Goal: Find specific page/section: Find specific page/section

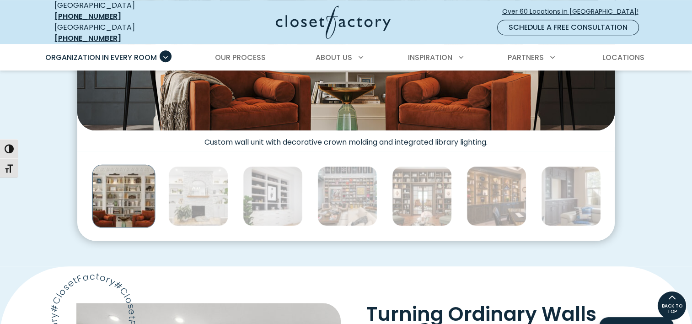
scroll to position [388, 0]
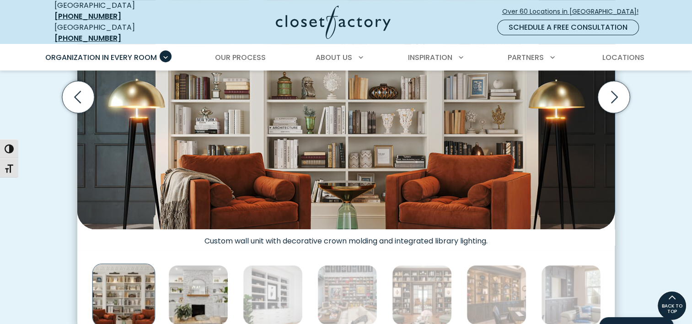
click at [187, 273] on img "Thumbnail Gallery" at bounding box center [198, 295] width 60 height 60
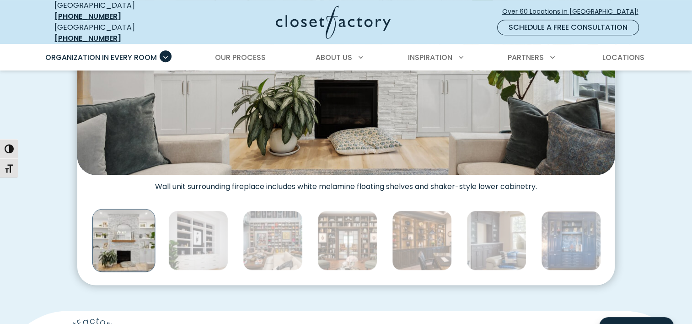
scroll to position [480, 0]
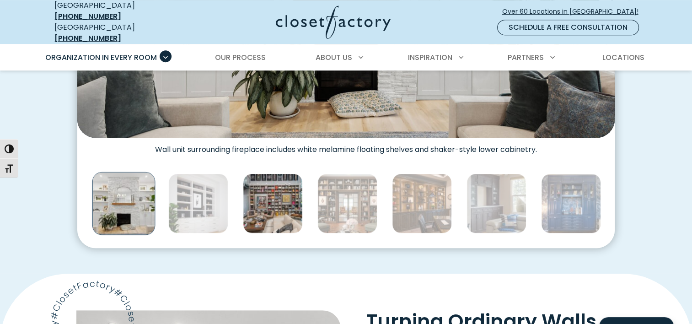
click at [270, 217] on img "Thumbnail Gallery" at bounding box center [273, 203] width 60 height 60
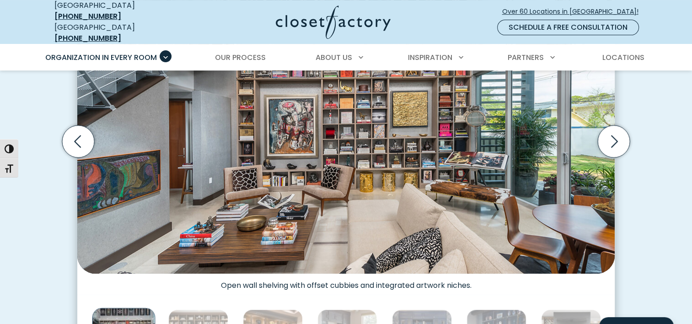
scroll to position [388, 0]
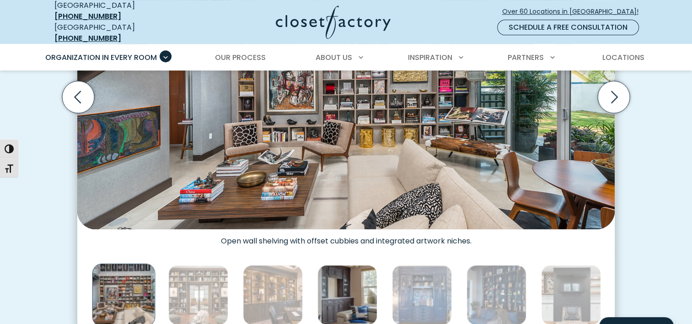
click at [346, 275] on img "Thumbnail Gallery" at bounding box center [348, 295] width 60 height 60
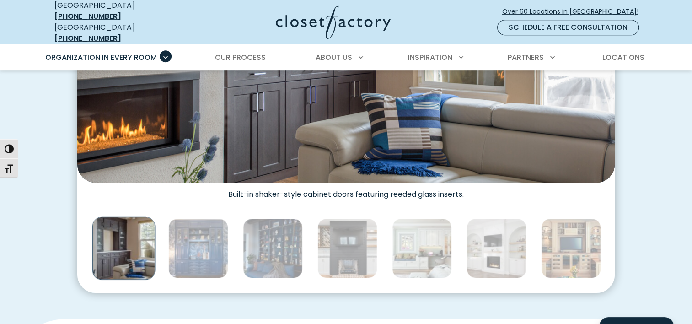
scroll to position [526, 0]
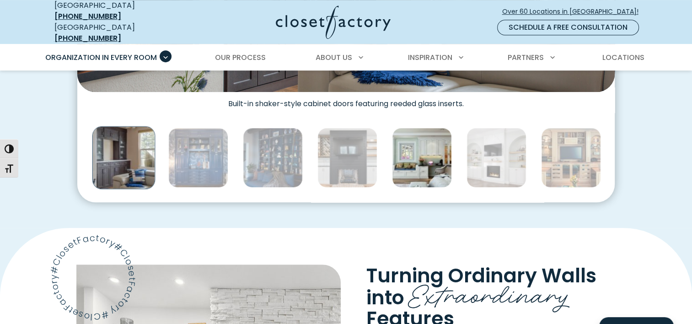
click at [432, 170] on img "Thumbnail Gallery" at bounding box center [422, 158] width 60 height 60
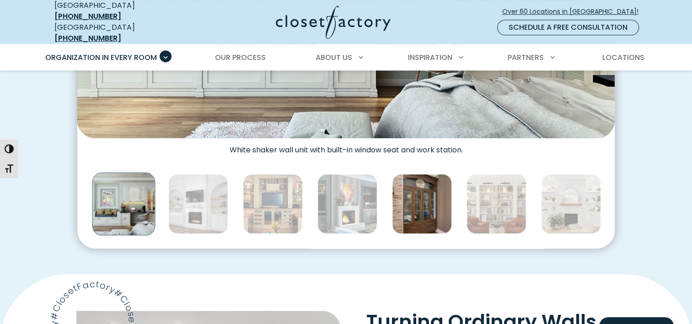
scroll to position [480, 0]
click at [434, 190] on img "Thumbnail Gallery" at bounding box center [422, 203] width 60 height 60
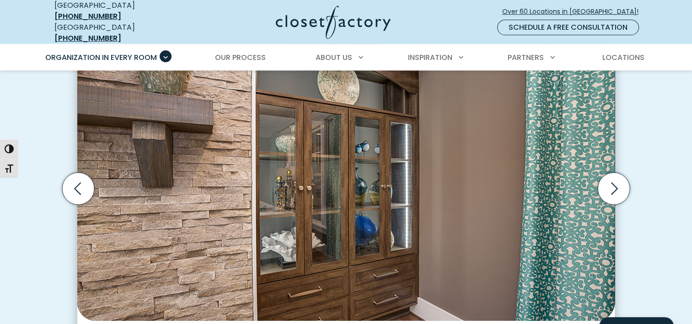
scroll to position [114, 0]
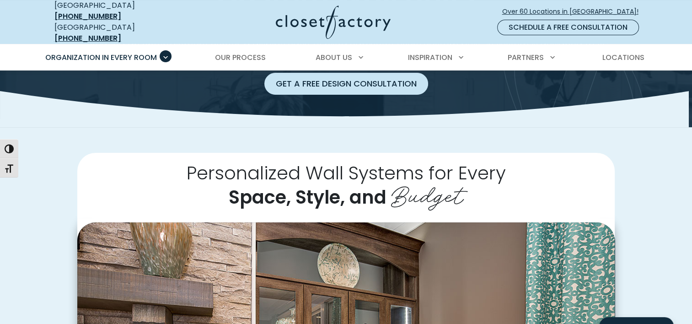
click at [334, 73] on link "Get a Free Design Consultation" at bounding box center [346, 84] width 164 height 22
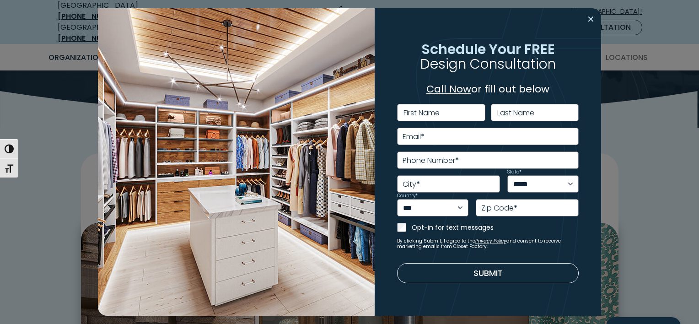
click at [584, 17] on button "Close modal" at bounding box center [590, 19] width 13 height 15
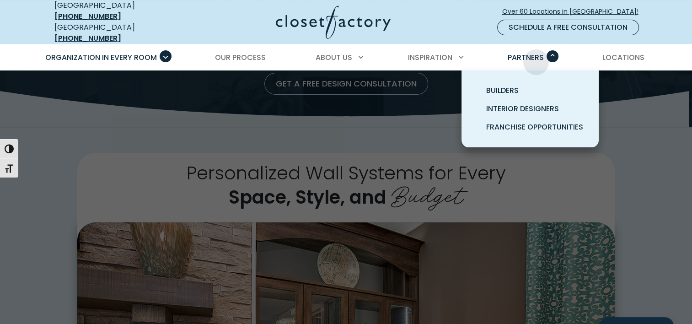
click at [536, 55] on span "Partners" at bounding box center [526, 57] width 36 height 11
click at [535, 104] on span "Interior Designers" at bounding box center [522, 108] width 73 height 11
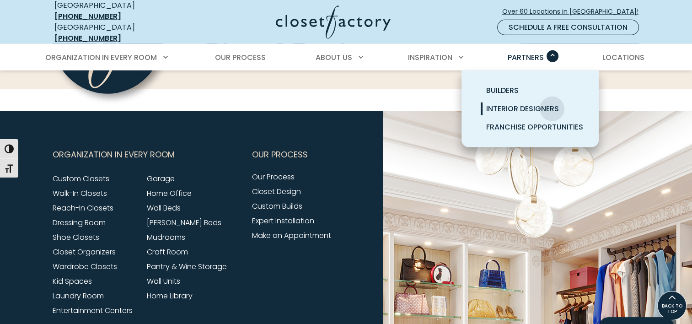
scroll to position [2365, 0]
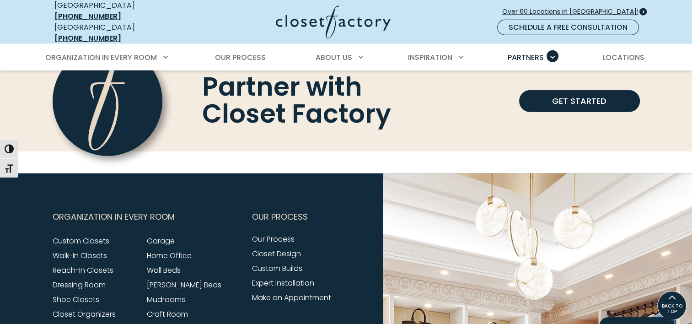
click at [567, 8] on span "Over 60 Locations in [GEOGRAPHIC_DATA]!" at bounding box center [574, 12] width 144 height 10
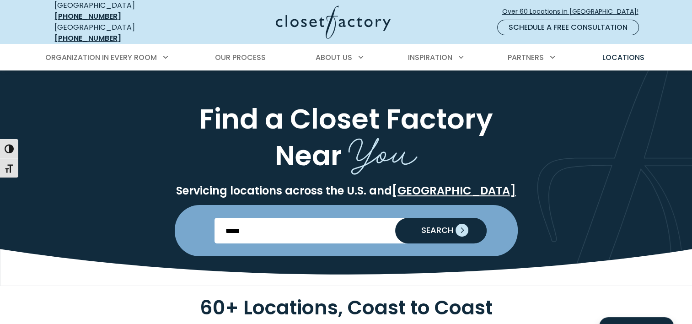
type input "*****"
click at [434, 226] on span "SEARCH" at bounding box center [433, 230] width 39 height 8
